Goal: Find contact information

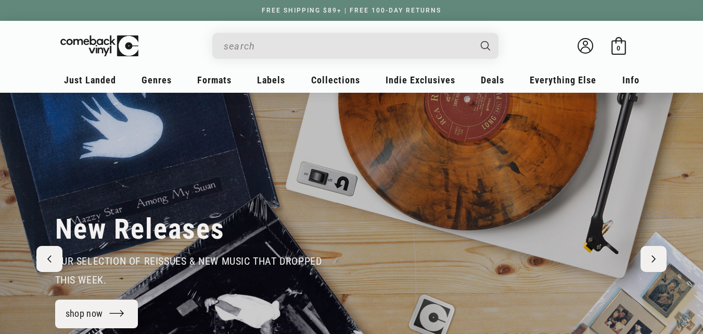
drag, startPoint x: 99, startPoint y: 51, endPoint x: 105, endPoint y: 9, distance: 42.5
click at [99, 51] on img at bounding box center [106, 44] width 101 height 21
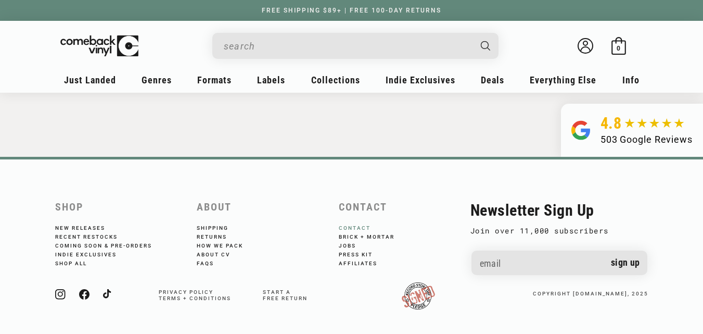
scroll to position [0, 1406]
click at [362, 225] on link "Contact" at bounding box center [362, 228] width 46 height 6
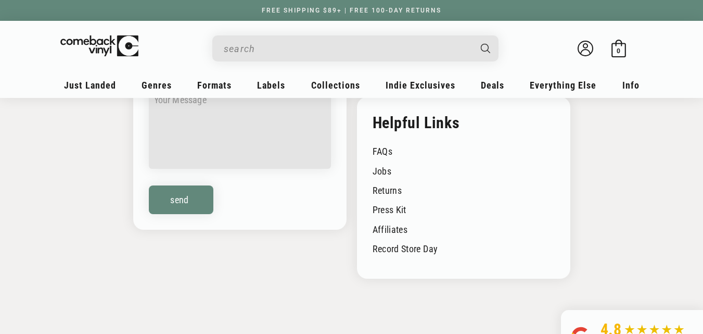
scroll to position [208, 0]
